Goal: Task Accomplishment & Management: Complete application form

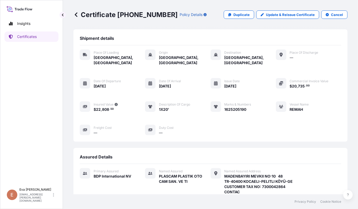
scroll to position [115, 0]
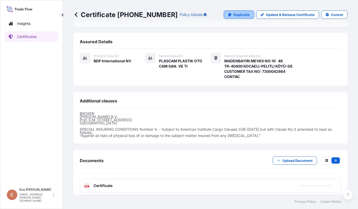
click at [224, 15] on link "Duplicate" at bounding box center [239, 14] width 30 height 8
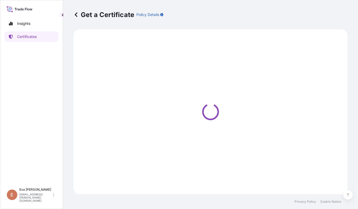
select select "Road / [GEOGRAPHIC_DATA]"
select select "Sea"
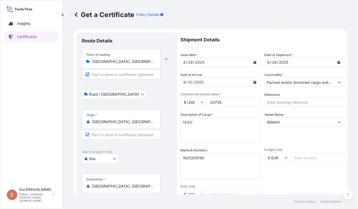
type input "MADENBAYIRI MEVKII NO:10 48TR-40400 KOCAELI-PELITLI KÖYÜ-GECUSTOMER TAX NO: 730…"
select select "32019"
click at [213, 101] on input "20735" at bounding box center [234, 102] width 54 height 9
type input "32004.80"
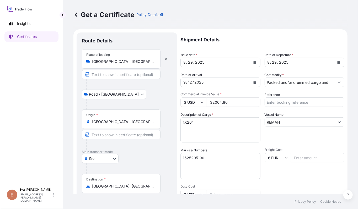
click at [208, 160] on textarea "1625205190" at bounding box center [221, 166] width 80 height 26
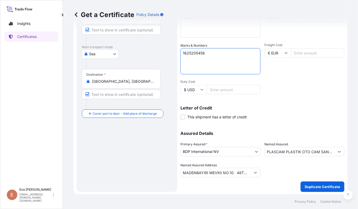
scroll to position [105, 0]
type textarea "1625205458"
click at [336, 151] on button "Show suggestions" at bounding box center [339, 151] width 9 height 9
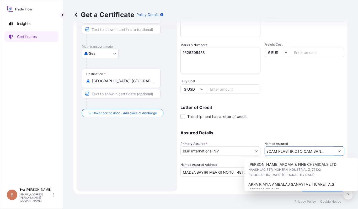
click at [293, 152] on input "PLASCAM PLASTIK OTO CAM SAN. VE TI" at bounding box center [300, 151] width 70 height 9
drag, startPoint x: 328, startPoint y: 150, endPoint x: 108, endPoint y: 126, distance: 221.8
click at [108, 126] on form "Route Details Place of loading [GEOGRAPHIC_DATA], [GEOGRAPHIC_DATA] Road / Inla…" at bounding box center [210, 59] width 274 height 271
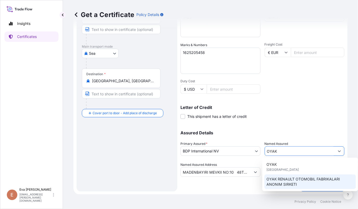
click at [293, 182] on span "OYAK RENAULT OTOMOBIL FABRIKALARI ANONIM SIRKETI" at bounding box center [310, 182] width 87 height 10
type input "OYAK RENAULT OTOMOBIL FABRIKALARI ANONIM SIRKETI"
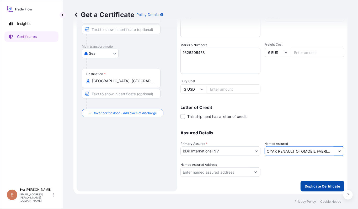
type input "OYAK RENAULT OTOMOBIL FABRIKALARI ANONIM SIRKETI"
click at [318, 184] on p "Duplicate Certificate" at bounding box center [322, 186] width 35 height 5
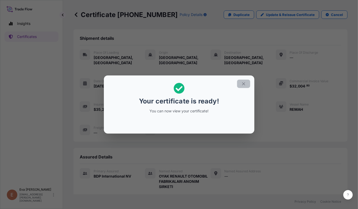
click at [245, 86] on icon "button" at bounding box center [243, 84] width 5 height 5
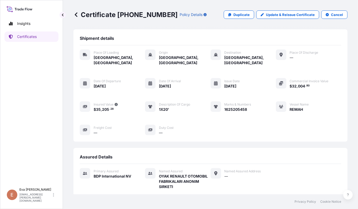
scroll to position [110, 0]
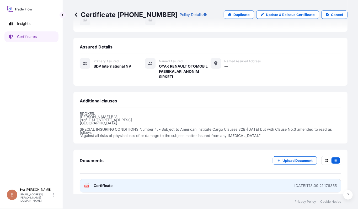
click at [86, 186] on text "PDF" at bounding box center [86, 187] width 3 height 2
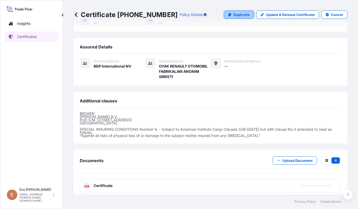
click at [236, 16] on p "Duplicate" at bounding box center [242, 14] width 16 height 5
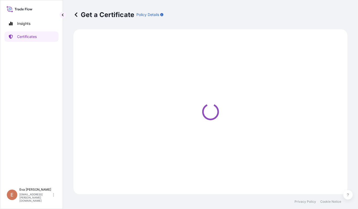
select select "Road / [GEOGRAPHIC_DATA]"
select select "Sea"
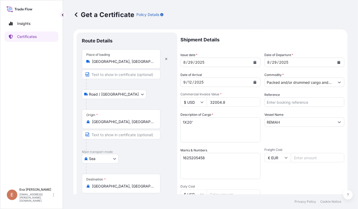
select select "32019"
click at [291, 80] on input "Packed and/or drummed cargo and other sendings - non bulk" at bounding box center [300, 82] width 70 height 9
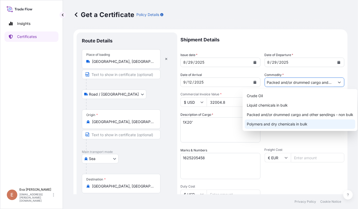
click at [283, 124] on div "Polymers and dry chemicals in bulk" at bounding box center [300, 124] width 111 height 9
type input "Polymers and dry chemicals in bulk"
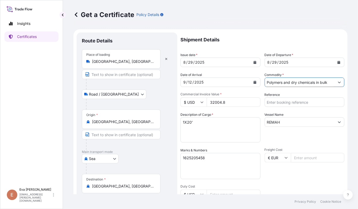
click at [221, 159] on textarea "1625205458" at bounding box center [221, 166] width 80 height 26
type textarea "1625204426"
click at [215, 100] on input "32004.8" at bounding box center [234, 102] width 54 height 9
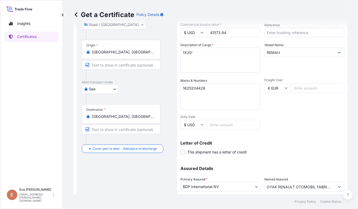
type input "41573.94"
drag, startPoint x: 207, startPoint y: 89, endPoint x: 196, endPoint y: 88, distance: 11.4
click at [196, 88] on textarea "1625205458" at bounding box center [221, 96] width 80 height 26
type textarea "1625204426"
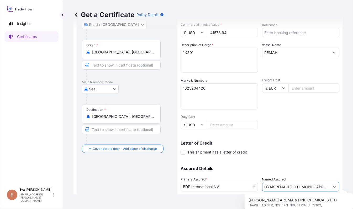
drag, startPoint x: 327, startPoint y: 186, endPoint x: 265, endPoint y: 182, distance: 62.3
click at [265, 182] on div "OYAK RENAULT OTOMOBIL FABRIKALARI ANONIM SIRKETI" at bounding box center [300, 186] width 77 height 9
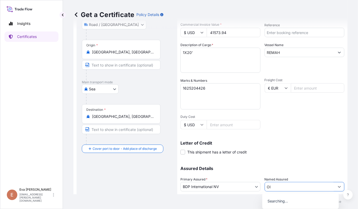
type input "O"
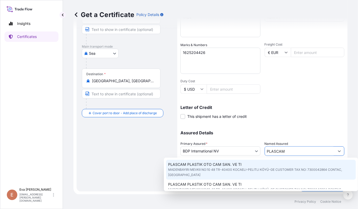
click at [228, 166] on span "PLASCAM PLASTIK OTO CAM SAN. VE TI" at bounding box center [204, 164] width 73 height 5
type input "PLASCAM PLASTIK OTO CAM SAN. VE TI"
type input "MADENBAYIRI MEVKII NO:10 48TR-40400 KOCAELI-PELITLI KÖYÜ-GECUSTOMER TAX NO: 730…"
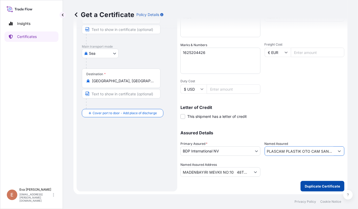
type input "PLASCAM PLASTIK OTO CAM SAN. VE TI"
click at [316, 187] on p "Duplicate Certificate" at bounding box center [322, 186] width 35 height 5
type input "MADENBAYIRI MEVKII NO:10 48TR-40400 KOCAELI-PELITLI KÖYÜ-GECUSTOMER TAX NO: 730…"
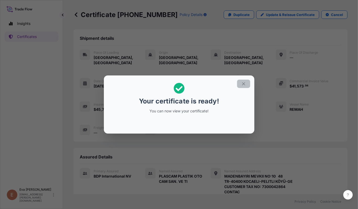
click at [244, 82] on icon "button" at bounding box center [243, 84] width 5 height 5
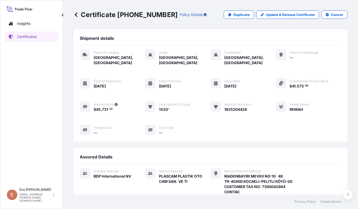
scroll to position [119, 0]
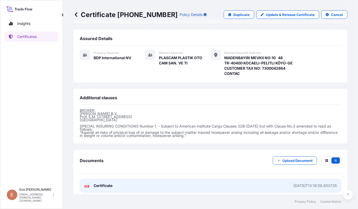
click at [88, 186] on text "PDF" at bounding box center [86, 187] width 3 height 2
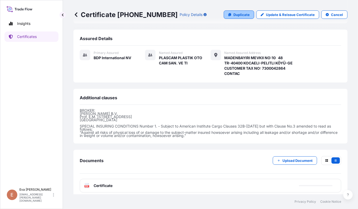
click at [229, 13] on link "Duplicate" at bounding box center [239, 14] width 30 height 8
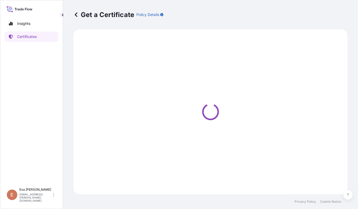
select select "Road / [GEOGRAPHIC_DATA]"
select select "Sea"
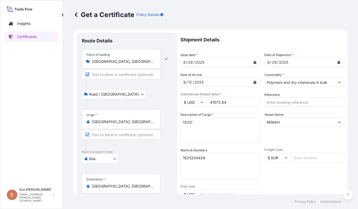
type input "MADENBAYIRI MEVKII NO:10 48TR-40400 KOCAELI-PELITLI KÖYÜ-GECUSTOMER TAX NO: 730…"
select select "32019"
drag, startPoint x: 229, startPoint y: 102, endPoint x: 201, endPoint y: 103, distance: 28.1
click at [201, 103] on div "$ USD 41573.94" at bounding box center [221, 102] width 80 height 9
type input "31006.80"
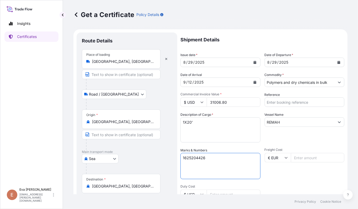
click at [207, 159] on textarea "1625204426" at bounding box center [221, 166] width 80 height 26
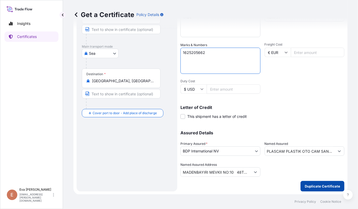
type textarea "1625205662"
click at [315, 188] on p "Duplicate Certificate" at bounding box center [322, 186] width 35 height 5
type input "MADENBAYIRI MEVKII NO:10 48TR-40400 KOCAELI-PELITLI KÖYÜ-GECUSTOMER TAX NO: 730…"
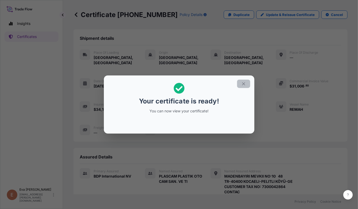
click at [243, 82] on icon "button" at bounding box center [243, 84] width 5 height 5
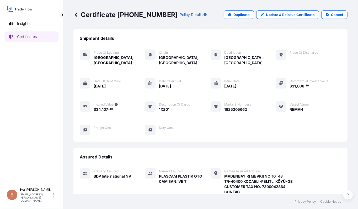
scroll to position [119, 0]
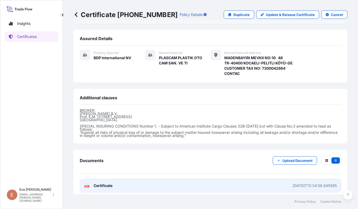
click at [89, 183] on icon at bounding box center [87, 185] width 4 height 5
